Goal: Task Accomplishment & Management: Manage account settings

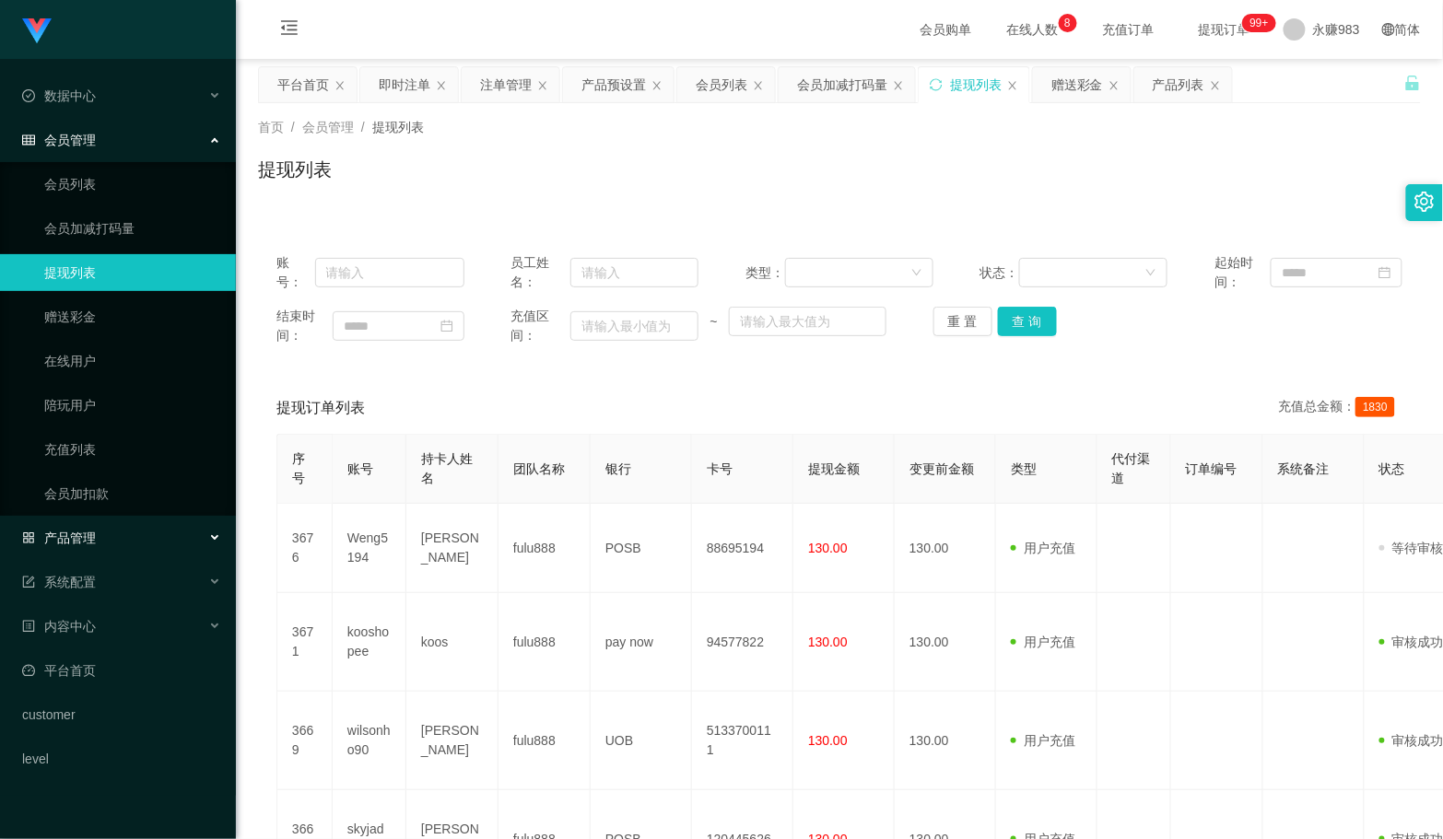
click at [97, 550] on div "产品管理" at bounding box center [118, 538] width 236 height 37
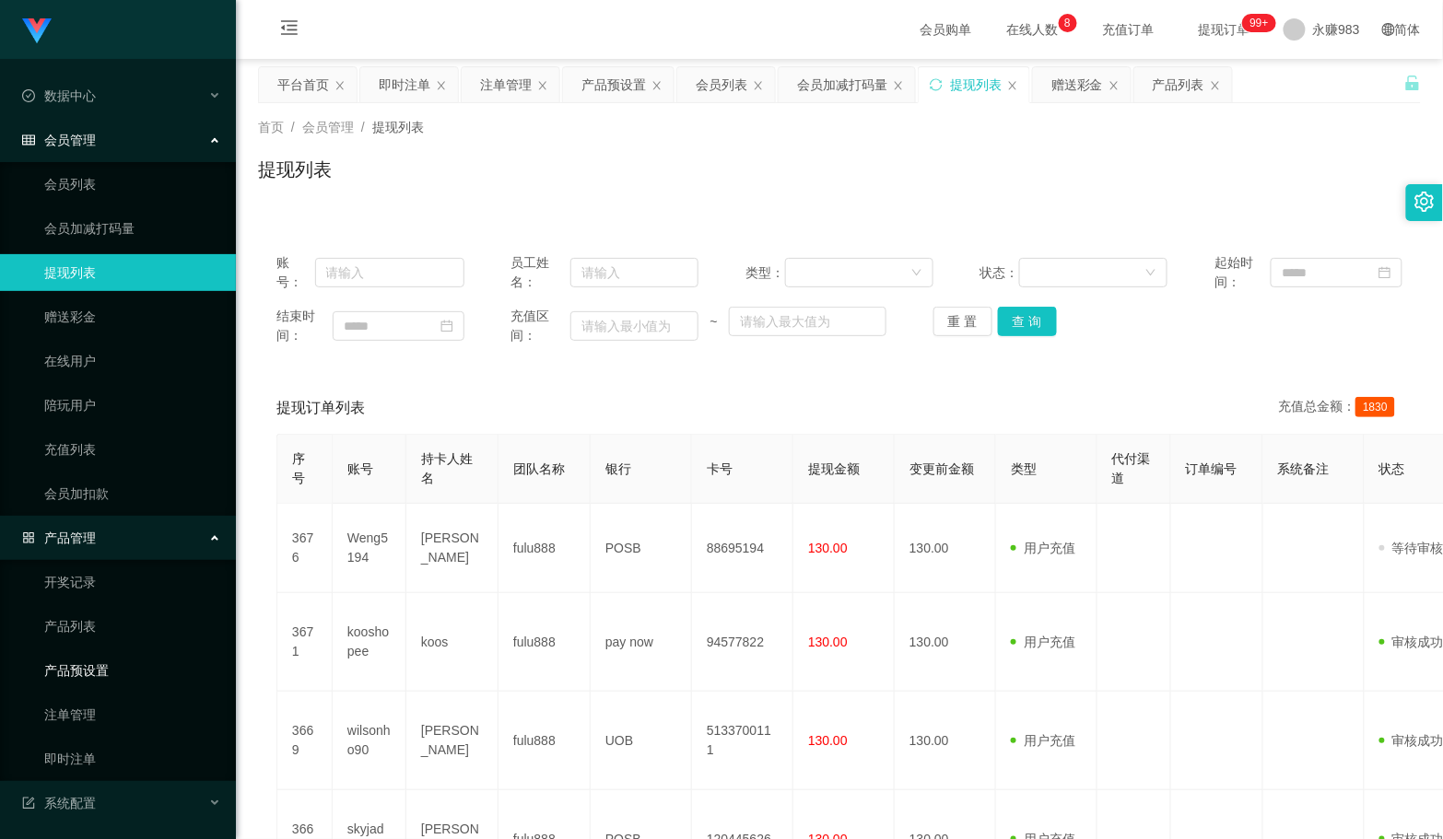
drag, startPoint x: 90, startPoint y: 672, endPoint x: 130, endPoint y: 663, distance: 40.7
click at [92, 671] on link "产品预设置" at bounding box center [132, 670] width 177 height 37
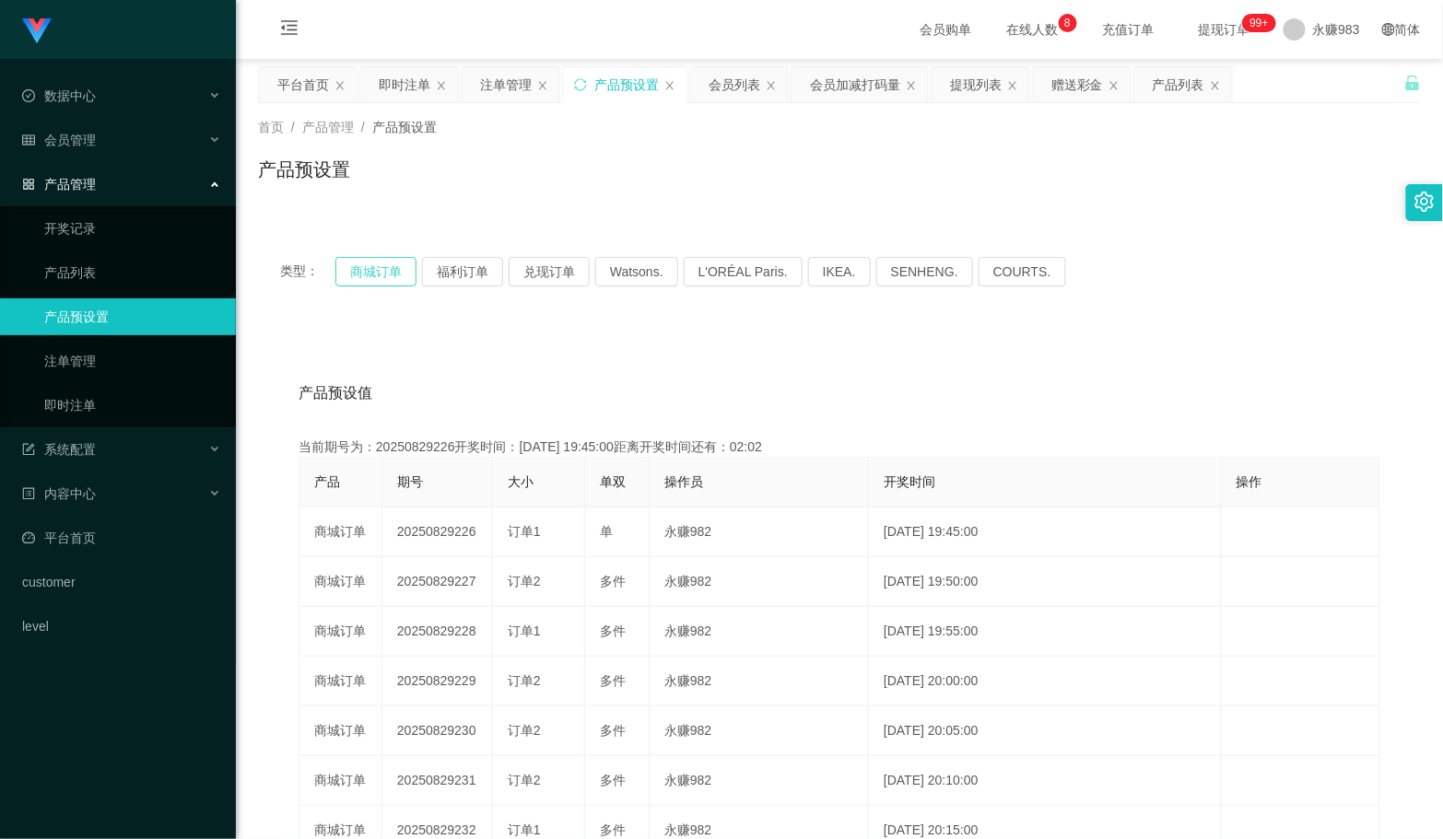
click at [387, 272] on button "商城订单" at bounding box center [375, 271] width 81 height 29
click at [93, 407] on link "即时注单" at bounding box center [132, 405] width 177 height 37
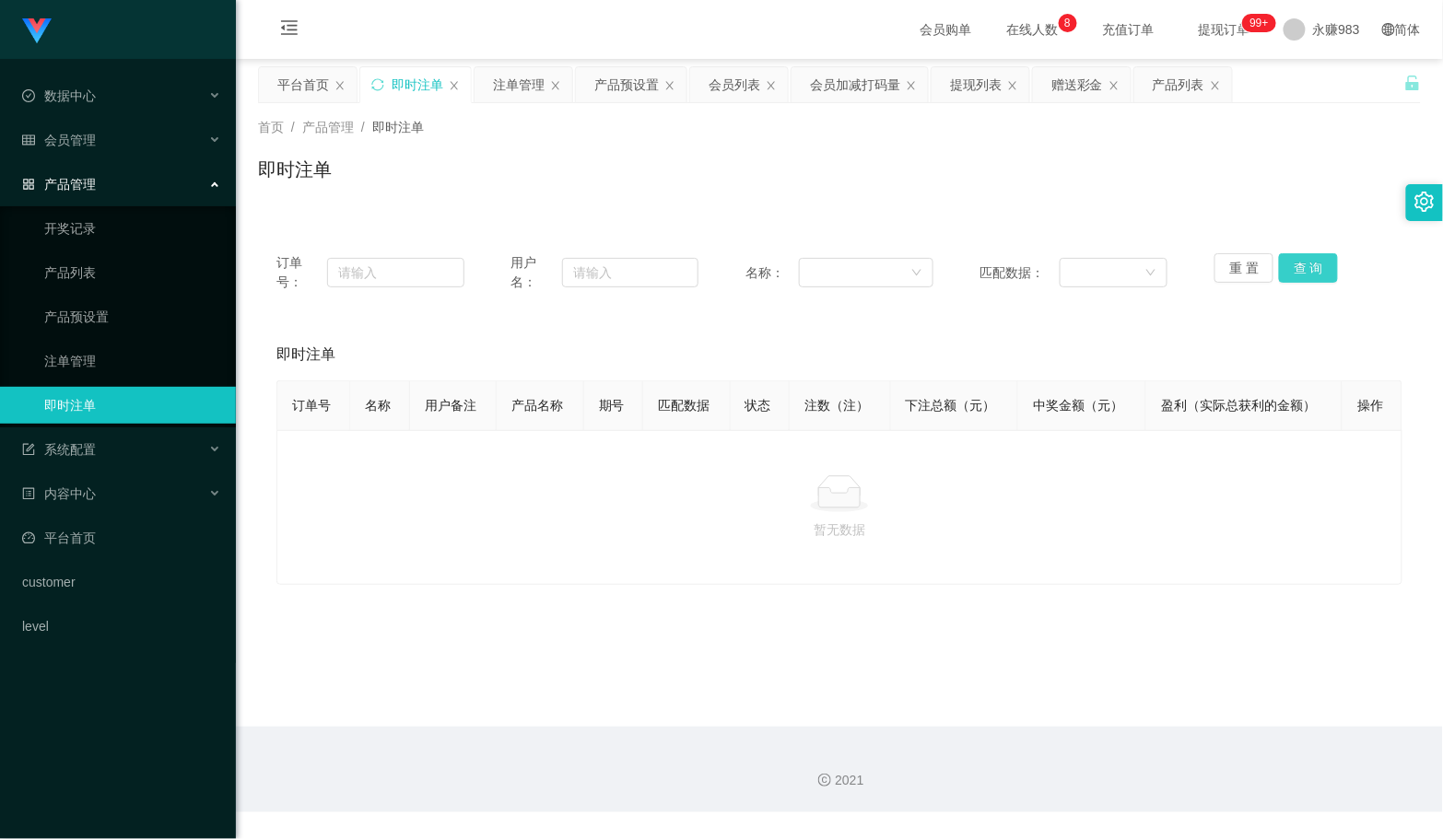
click at [1297, 277] on button "查 询" at bounding box center [1308, 267] width 59 height 29
click at [1297, 272] on button "查 询" at bounding box center [1308, 267] width 59 height 29
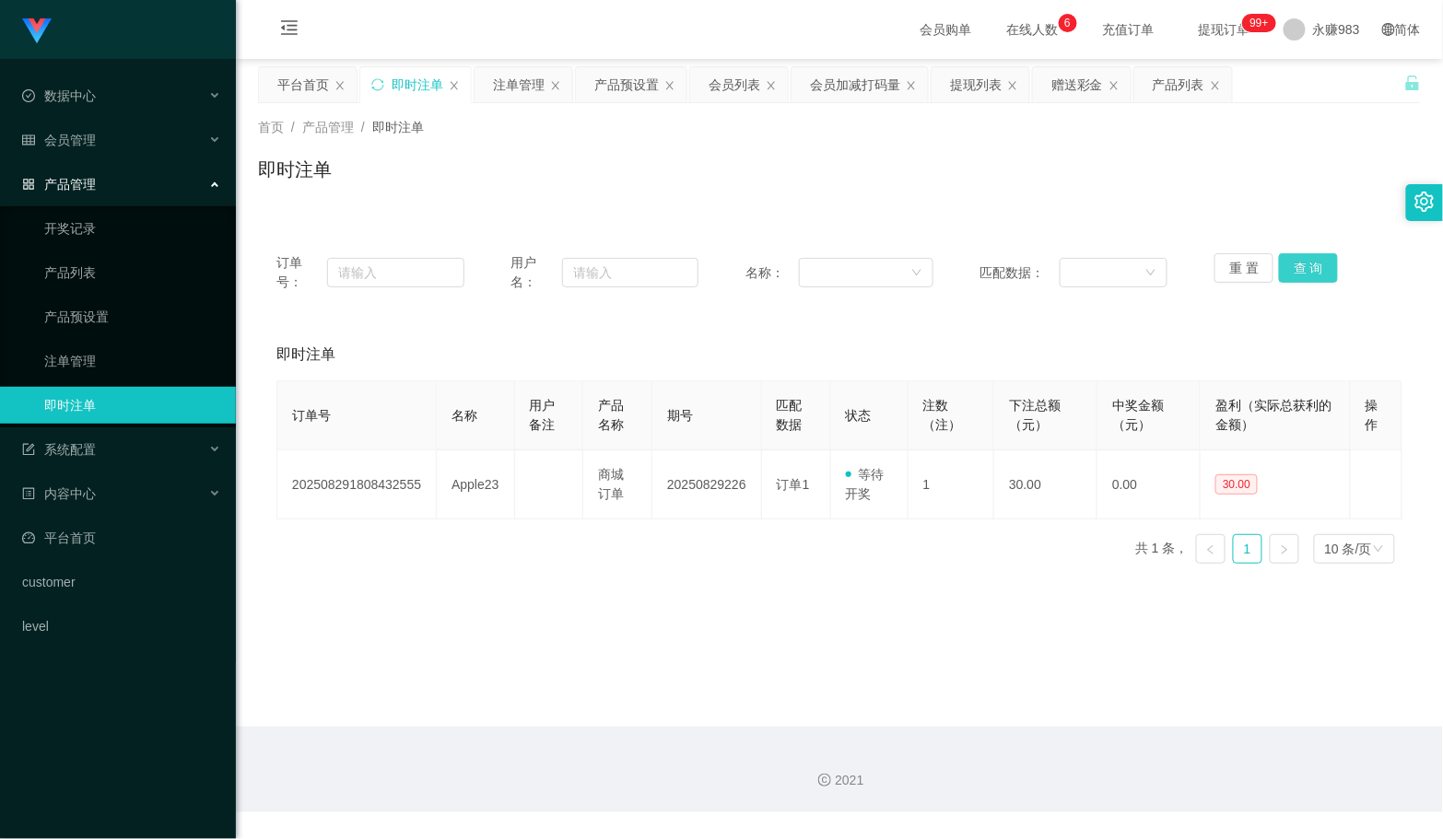
click at [1315, 262] on button "查 询" at bounding box center [1308, 267] width 59 height 29
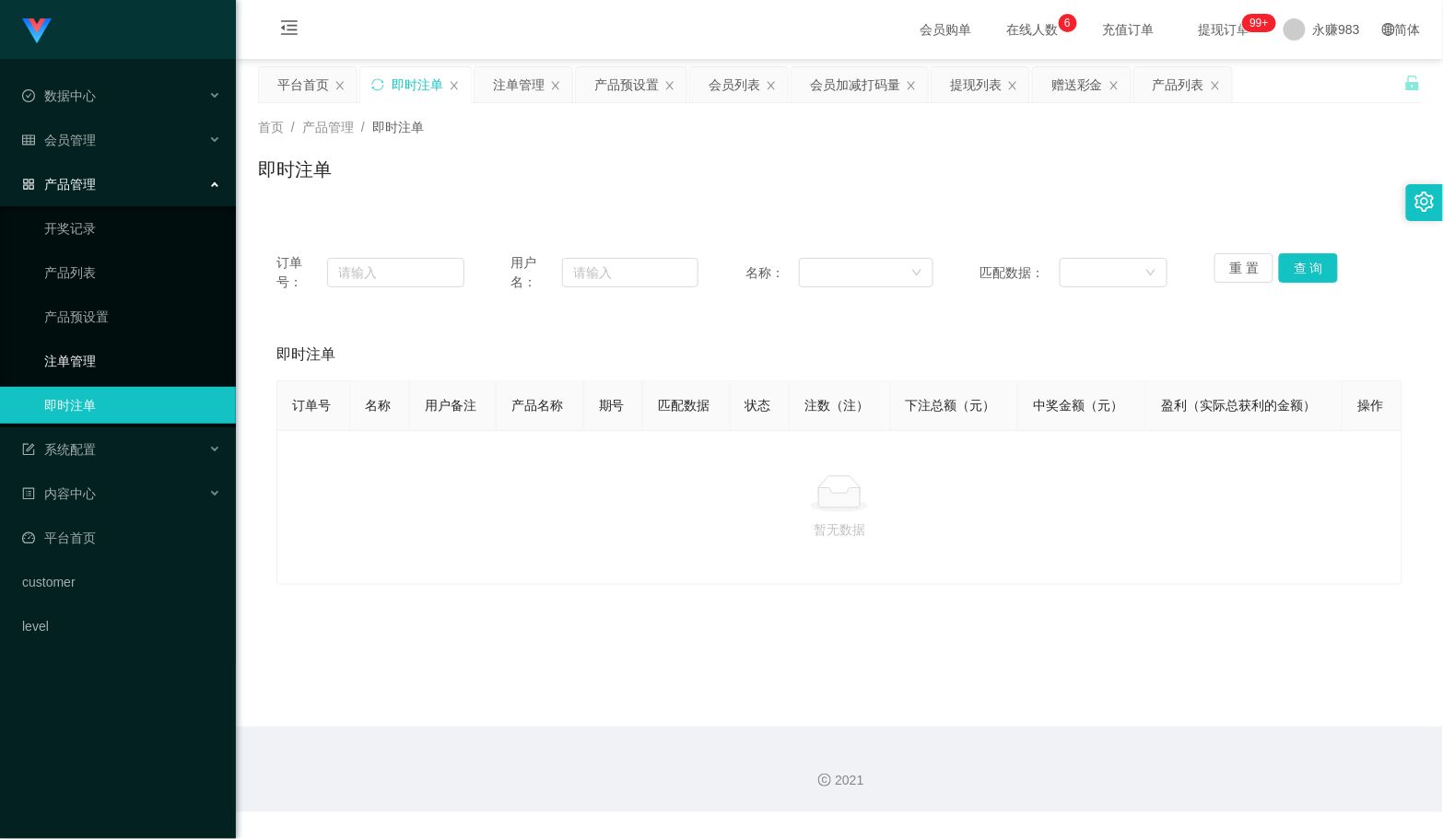
click at [158, 357] on link "注单管理" at bounding box center [132, 361] width 177 height 37
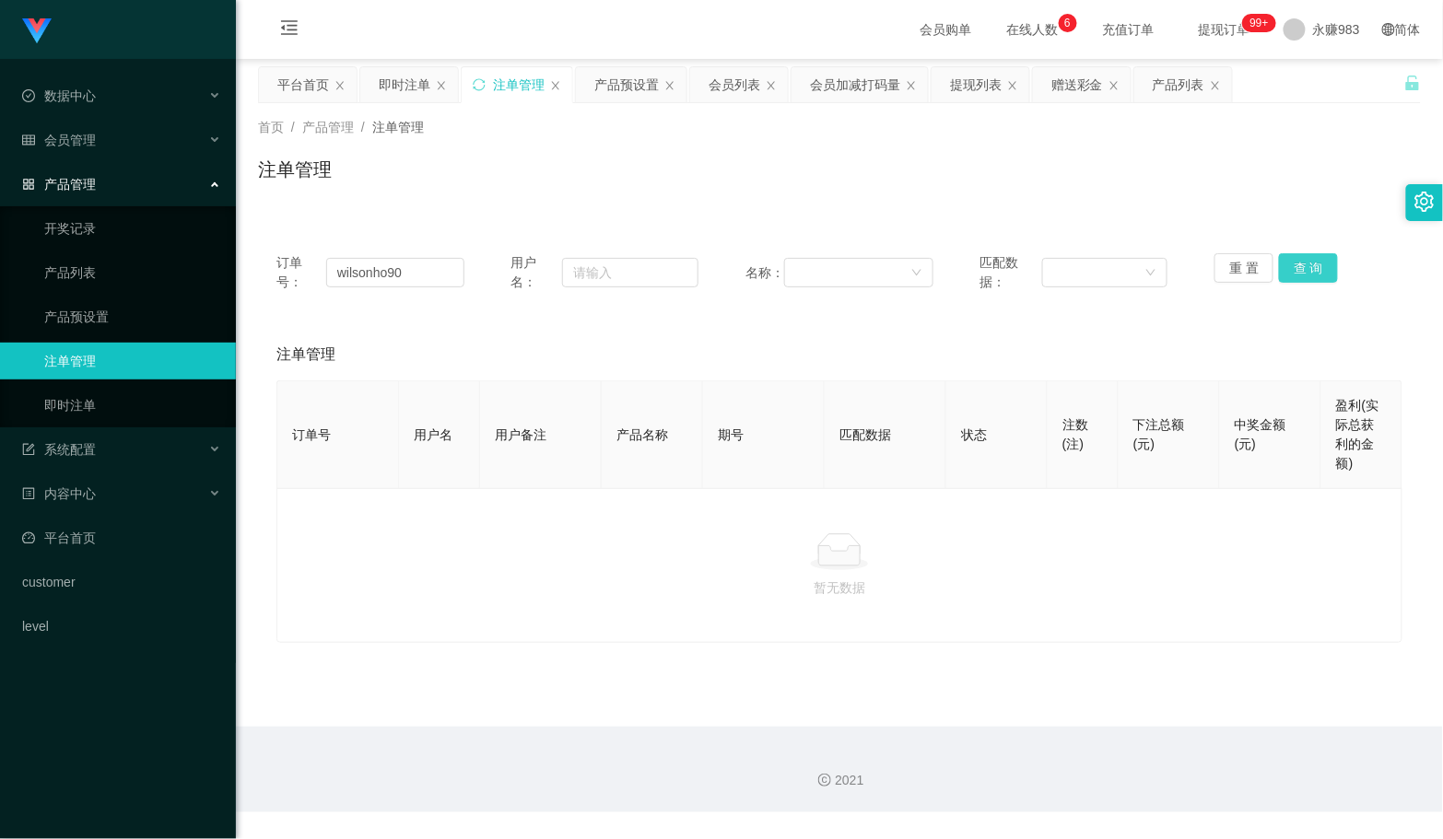
click at [1309, 267] on button "查 询" at bounding box center [1308, 267] width 59 height 29
click at [1218, 264] on button "重 置" at bounding box center [1243, 267] width 59 height 29
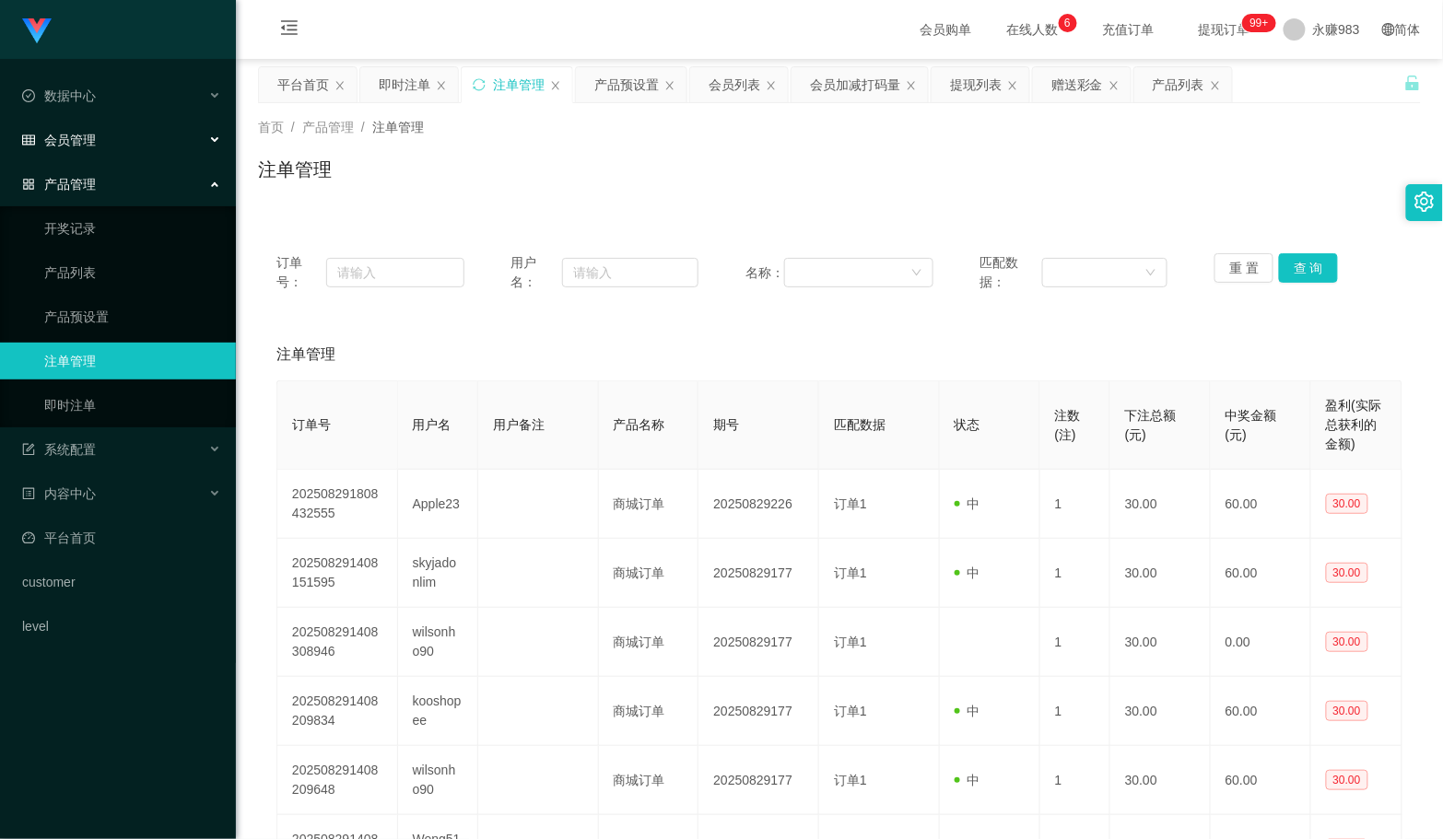
click at [69, 130] on div "会员管理" at bounding box center [118, 140] width 236 height 37
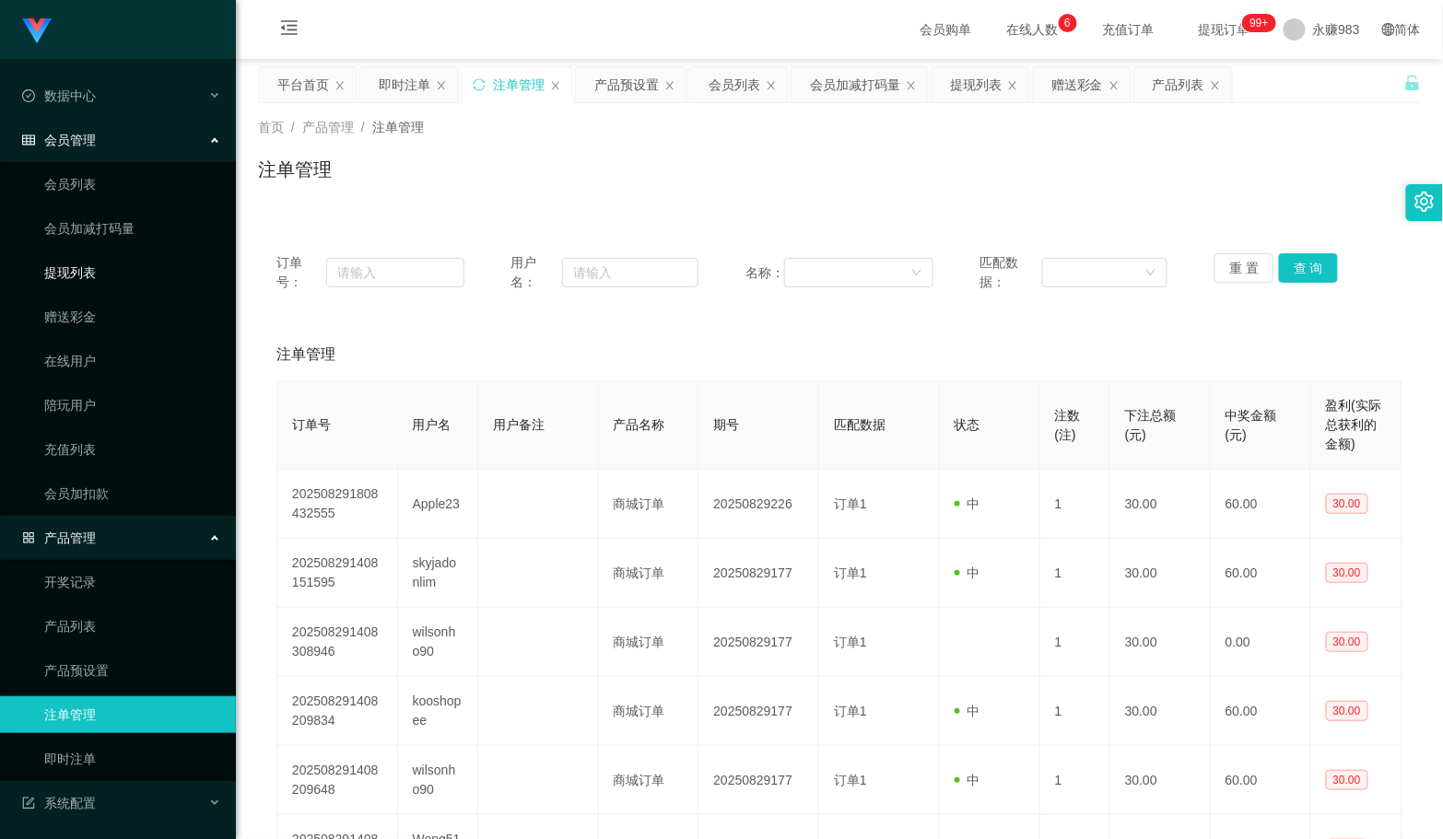
drag, startPoint x: 76, startPoint y: 270, endPoint x: 99, endPoint y: 270, distance: 24.0
click at [76, 270] on link "提现列表" at bounding box center [132, 272] width 177 height 37
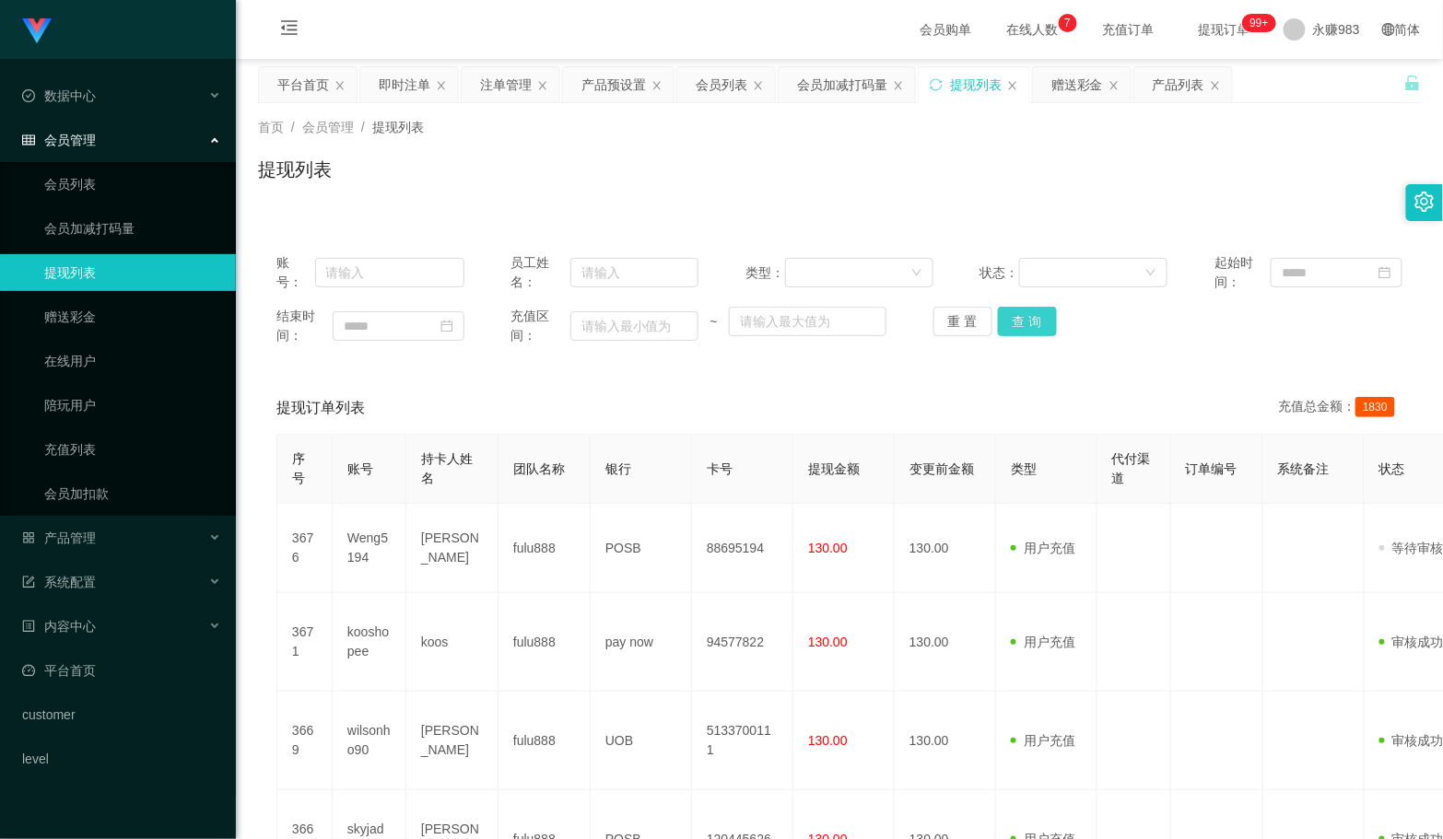
click at [1021, 317] on button "查 询" at bounding box center [1027, 321] width 59 height 29
